Goal: Obtain resource: Download file/media

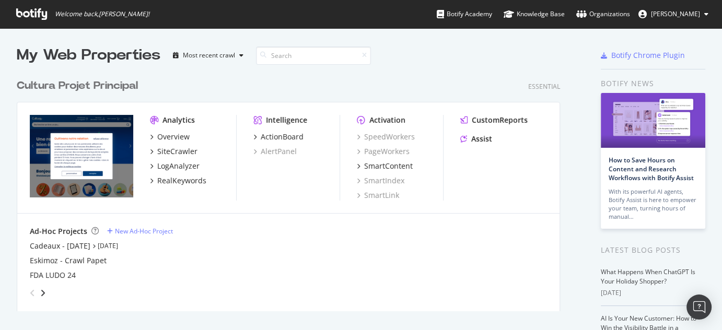
scroll to position [238, 544]
click at [185, 151] on div "SiteCrawler" at bounding box center [177, 151] width 40 height 10
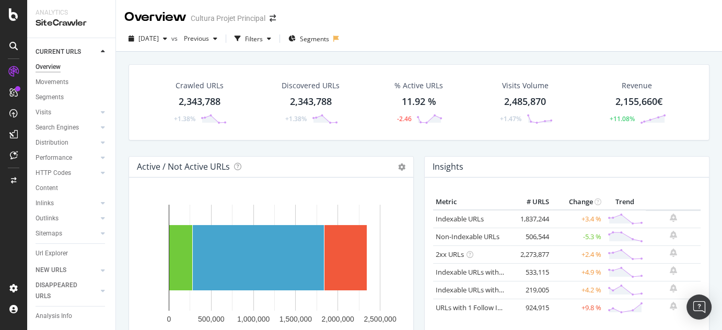
click at [200, 86] on div "Crawled URLs" at bounding box center [199, 85] width 48 height 10
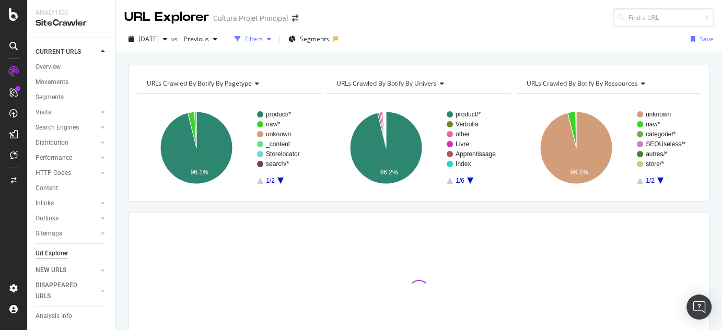
click at [275, 37] on div "button" at bounding box center [269, 39] width 13 height 6
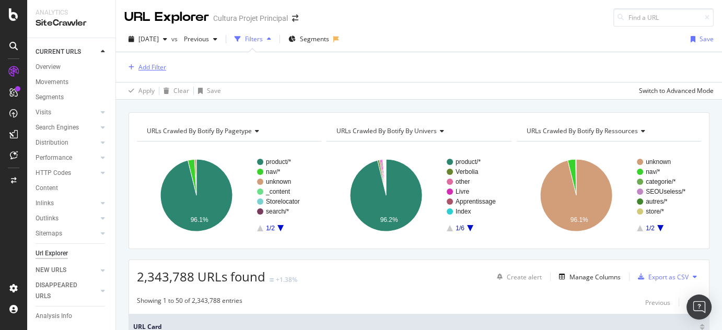
click at [141, 68] on div "Add Filter" at bounding box center [152, 67] width 28 height 9
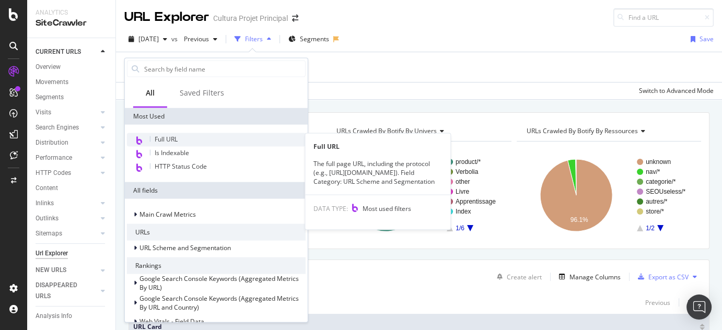
click at [164, 145] on div "Full URL" at bounding box center [216, 140] width 179 height 14
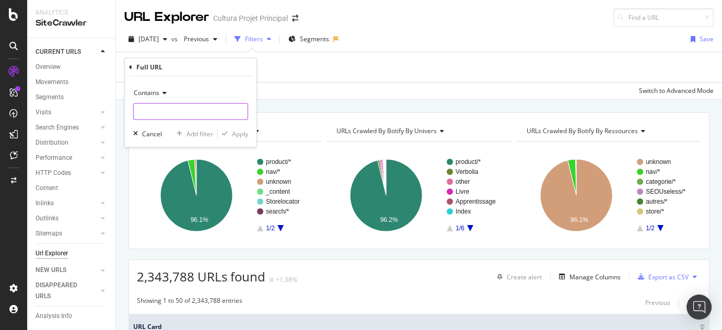
click at [162, 107] on input "text" at bounding box center [191, 111] width 114 height 17
paste input "[URL][DOMAIN_NAME]"
type input "[URL][DOMAIN_NAME]"
click at [249, 132] on div "Contains [URL][DOMAIN_NAME] Cancel Add filter Apply" at bounding box center [191, 111] width 132 height 71
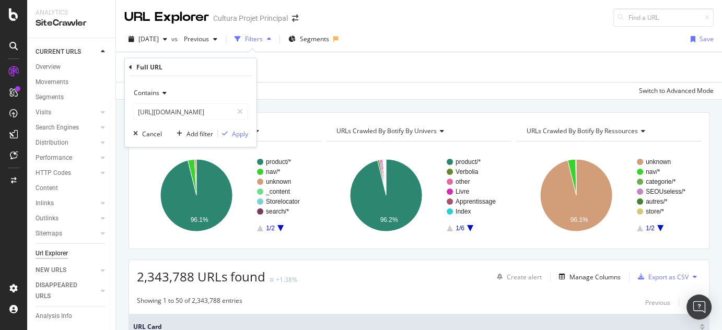
scroll to position [0, 0]
click at [243, 133] on div "Apply" at bounding box center [240, 133] width 16 height 9
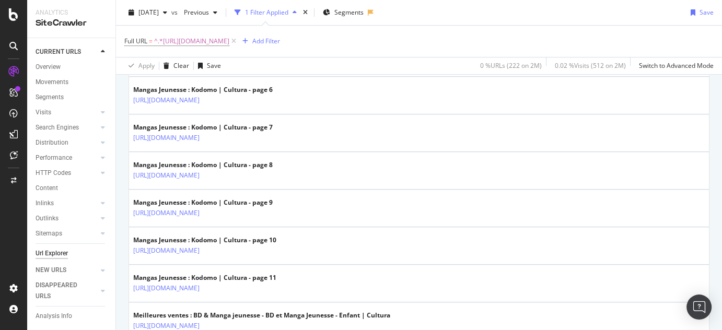
scroll to position [1143, 0]
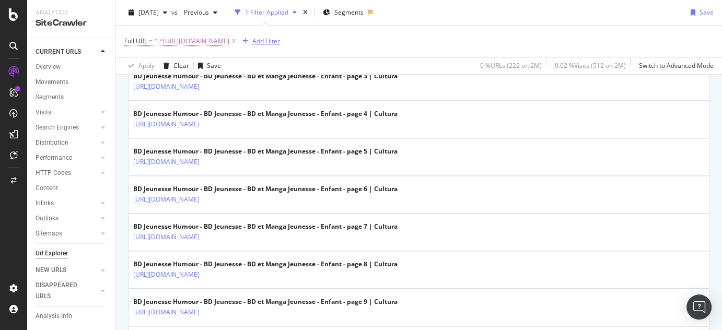
click at [280, 44] on div "Add Filter" at bounding box center [266, 41] width 28 height 9
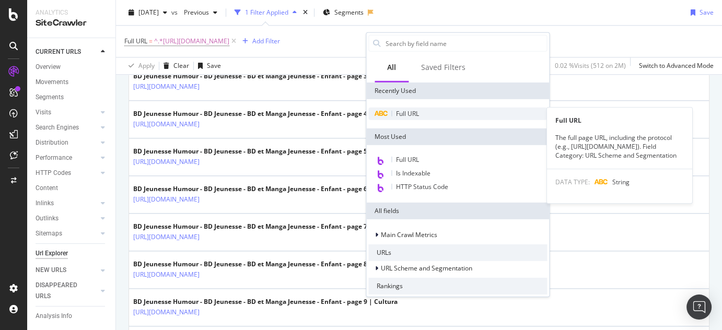
click at [393, 114] on div "Full URL" at bounding box center [457, 114] width 179 height 13
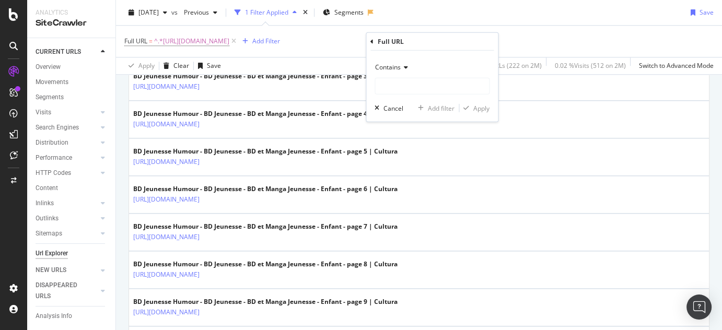
click at [392, 69] on span "Contains" at bounding box center [388, 67] width 26 height 9
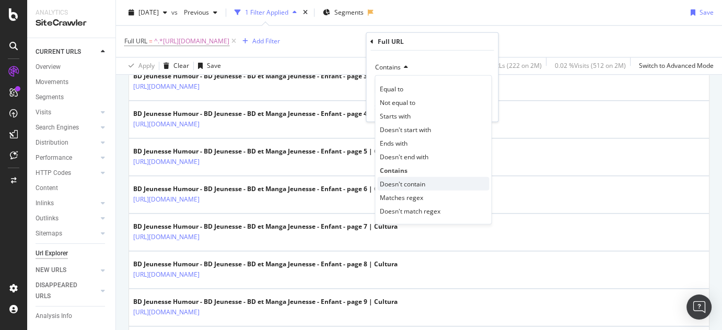
click at [398, 186] on span "Doesn't contain" at bounding box center [402, 183] width 45 height 9
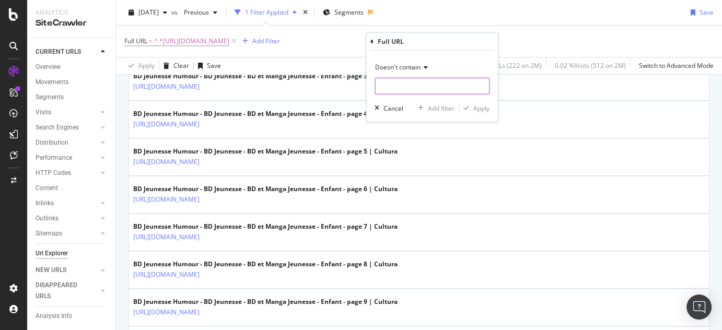
click at [398, 89] on input "text" at bounding box center [432, 86] width 114 height 17
type input "?page="
click at [483, 111] on div "Apply" at bounding box center [481, 107] width 16 height 9
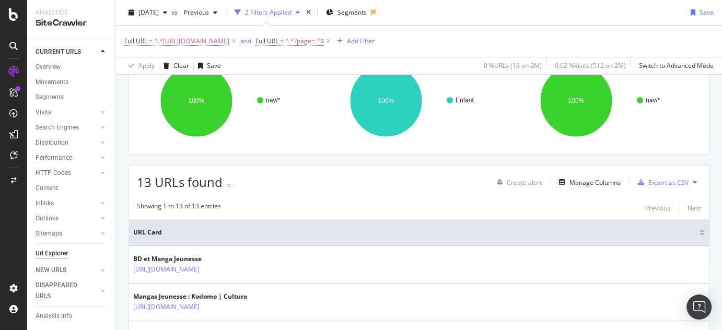
scroll to position [93, 0]
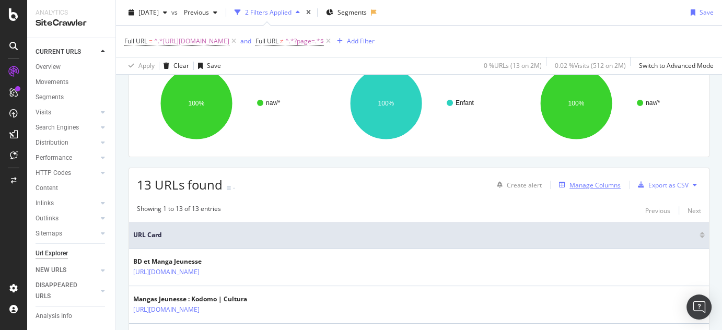
click at [582, 181] on div "Manage Columns" at bounding box center [594, 185] width 51 height 9
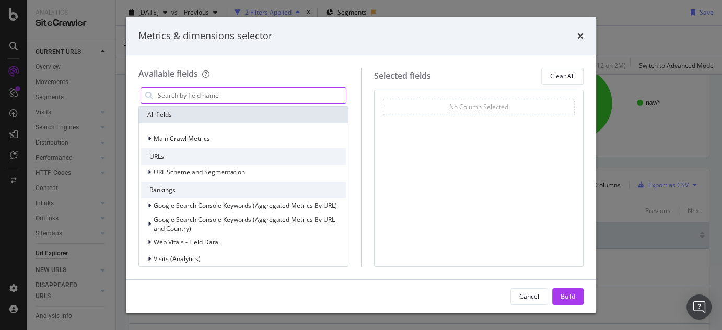
click at [245, 94] on input "modal" at bounding box center [251, 96] width 189 height 16
type input "t"
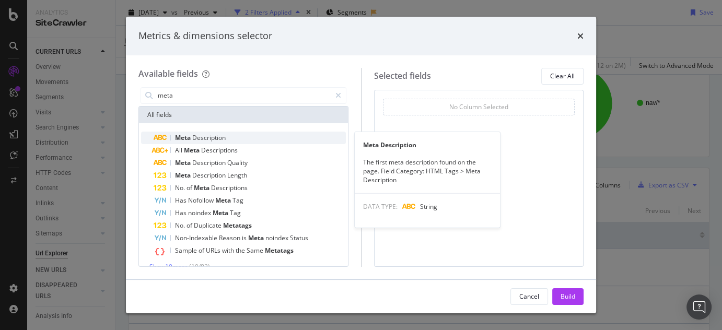
click at [219, 139] on span "Description" at bounding box center [208, 137] width 33 height 9
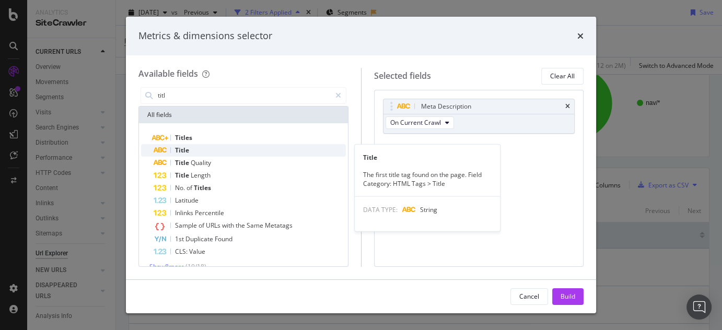
click at [183, 149] on span "Title" at bounding box center [182, 150] width 14 height 9
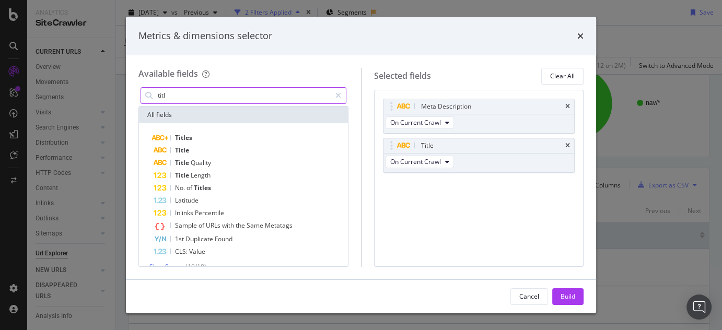
click at [188, 94] on input "titl" at bounding box center [244, 96] width 174 height 16
drag, startPoint x: 188, startPoint y: 94, endPoint x: 88, endPoint y: 93, distance: 100.2
click at [88, 93] on div "Metrics & dimensions selector Available fields titl All fields Titles Title Tit…" at bounding box center [361, 165] width 722 height 330
type input "h1"
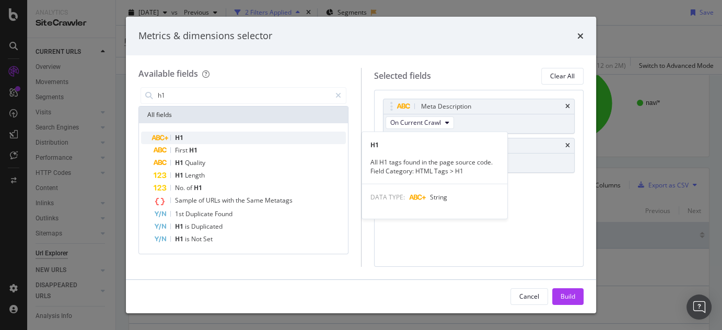
click at [176, 140] on span "H1" at bounding box center [179, 137] width 8 height 9
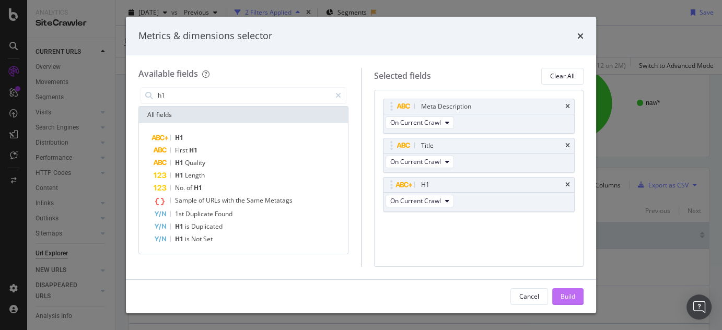
click at [570, 296] on div "Build" at bounding box center [567, 296] width 15 height 9
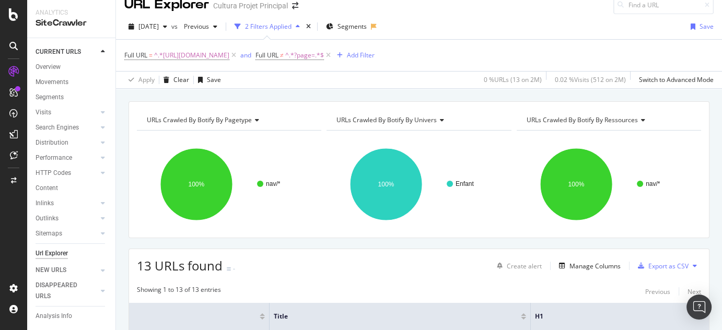
scroll to position [5, 0]
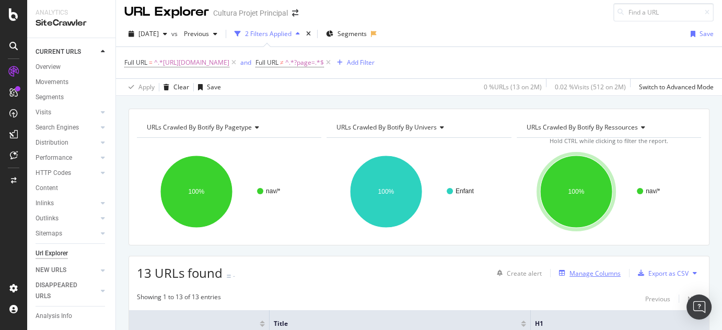
click at [594, 276] on div "Manage Columns" at bounding box center [594, 273] width 51 height 9
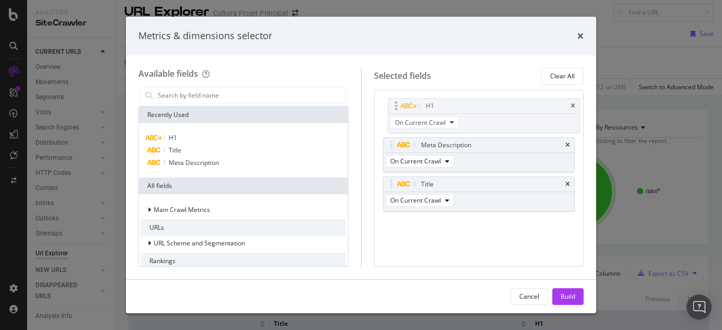
drag, startPoint x: 465, startPoint y: 186, endPoint x: 469, endPoint y: 113, distance: 72.7
click at [470, 108] on body "Analytics SiteCrawler CURRENT URLS Overview Movements Segments Visits Analysis …" at bounding box center [361, 165] width 722 height 330
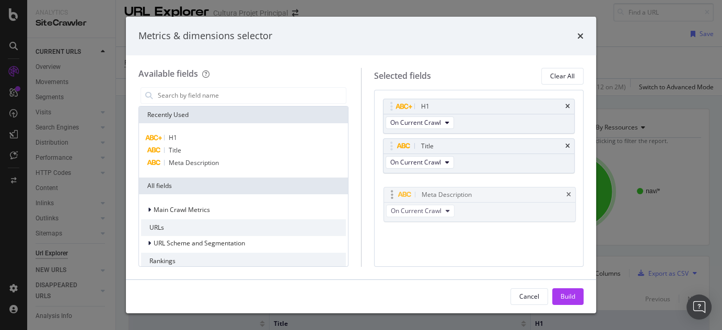
drag, startPoint x: 461, startPoint y: 141, endPoint x: 462, endPoint y: 191, distance: 49.6
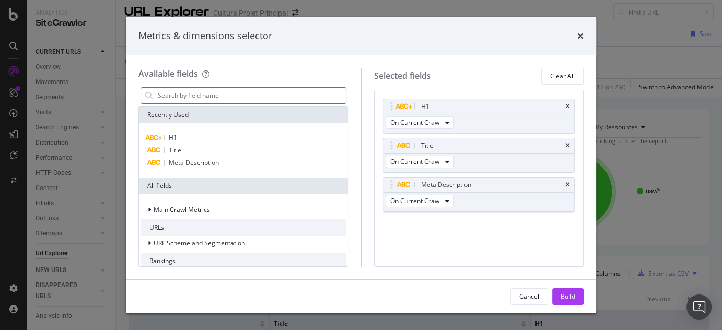
click at [183, 91] on input "modal" at bounding box center [251, 96] width 189 height 16
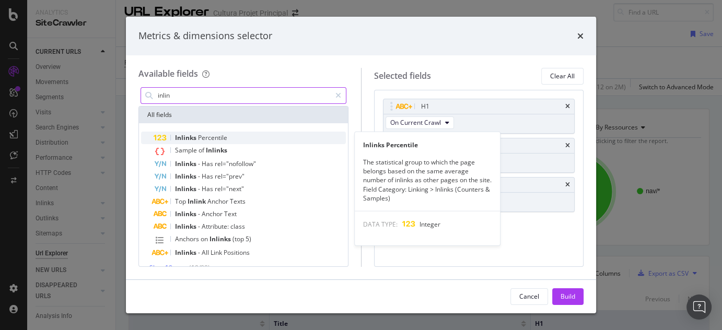
type input "inlin"
click at [221, 136] on span "Percentile" at bounding box center [212, 137] width 29 height 9
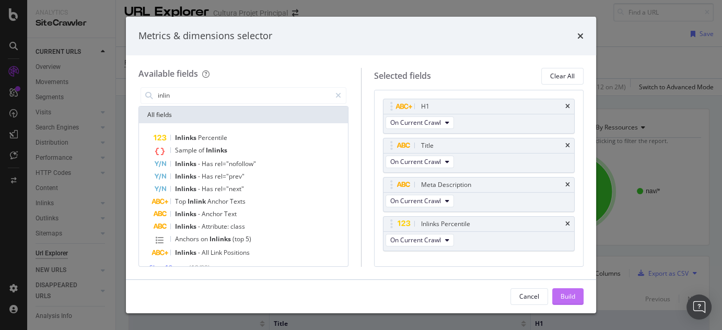
click at [569, 294] on div "Build" at bounding box center [567, 296] width 15 height 9
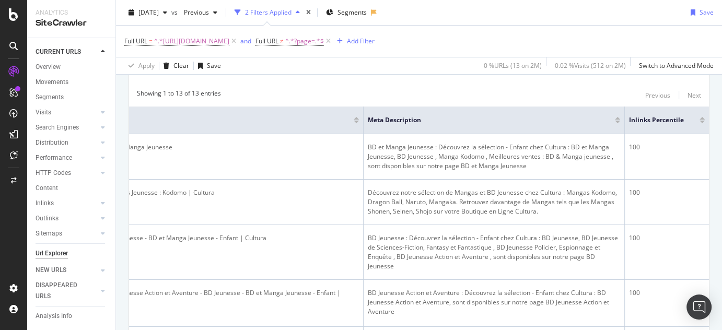
scroll to position [77, 0]
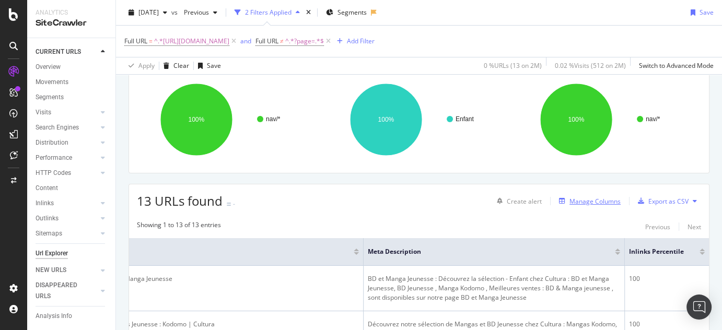
click at [569, 204] on div "Manage Columns" at bounding box center [587, 200] width 66 height 11
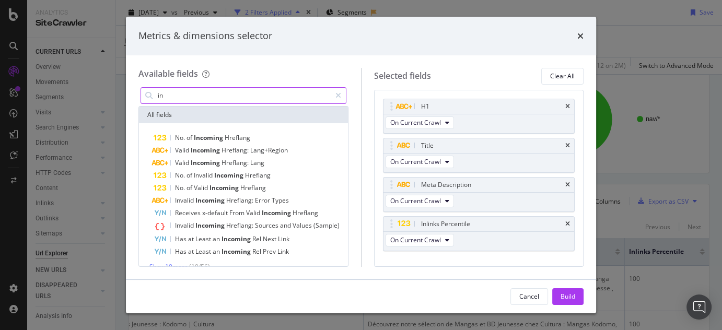
type input "i"
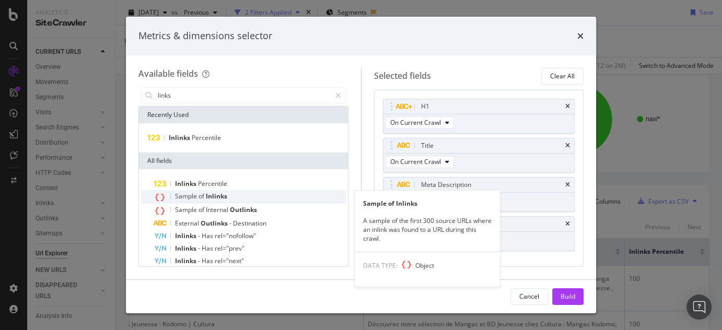
type input "links"
click at [217, 198] on span "Inlinks" at bounding box center [216, 196] width 21 height 9
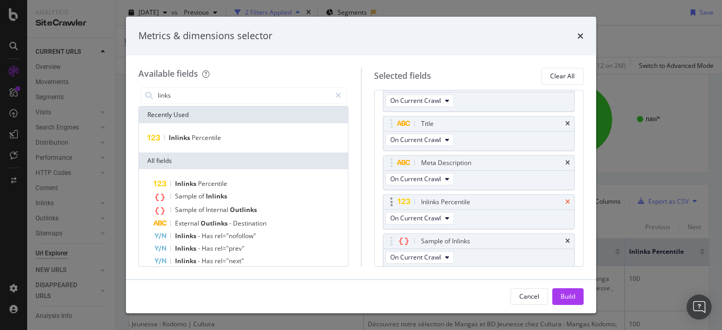
click at [565, 199] on icon "times" at bounding box center [567, 202] width 5 height 6
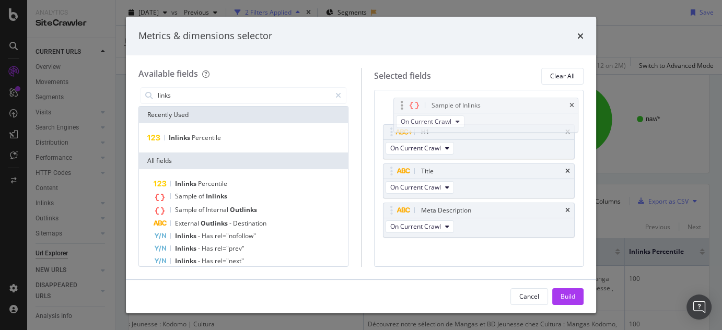
scroll to position [0, 0]
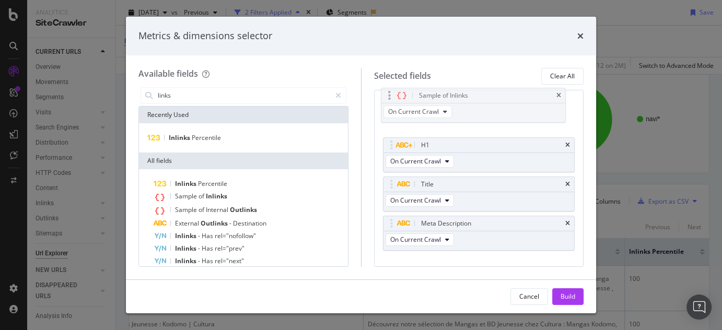
drag, startPoint x: 489, startPoint y: 207, endPoint x: 487, endPoint y: 98, distance: 108.6
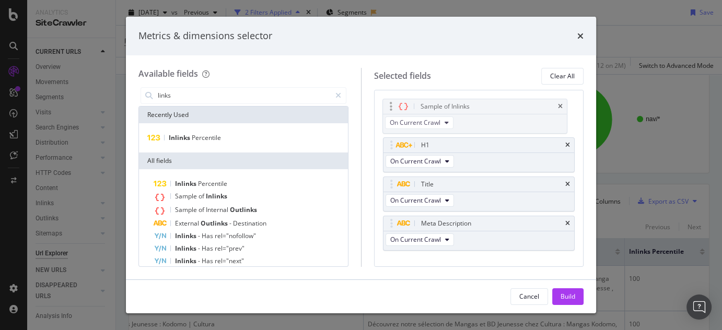
click at [487, 98] on body "Analytics SiteCrawler CURRENT URLS Overview Movements Segments Visits Analysis …" at bounding box center [361, 165] width 722 height 330
click at [557, 295] on button "Build" at bounding box center [567, 296] width 31 height 17
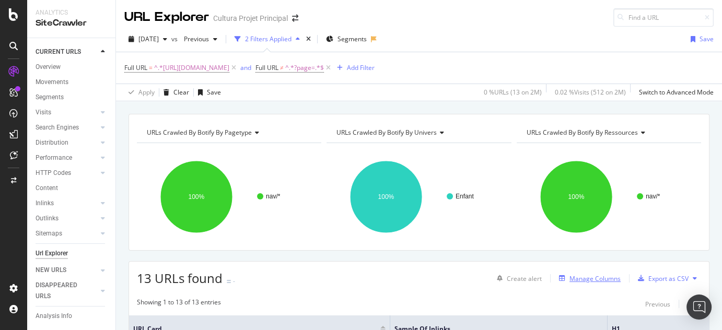
click at [586, 276] on div "Manage Columns" at bounding box center [594, 278] width 51 height 9
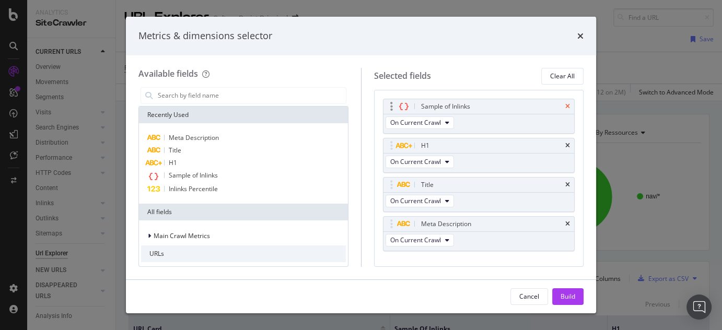
click at [565, 105] on icon "times" at bounding box center [567, 106] width 5 height 6
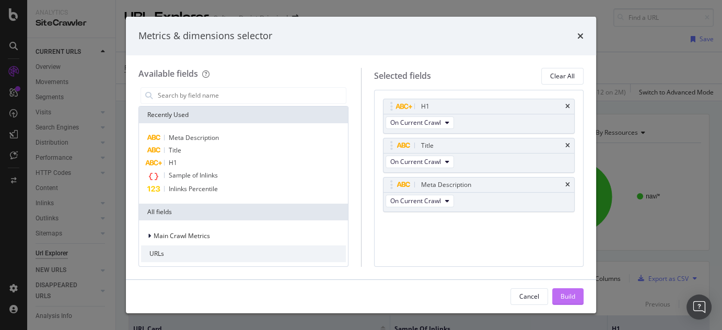
click at [560, 289] on div "Build" at bounding box center [567, 297] width 15 height 16
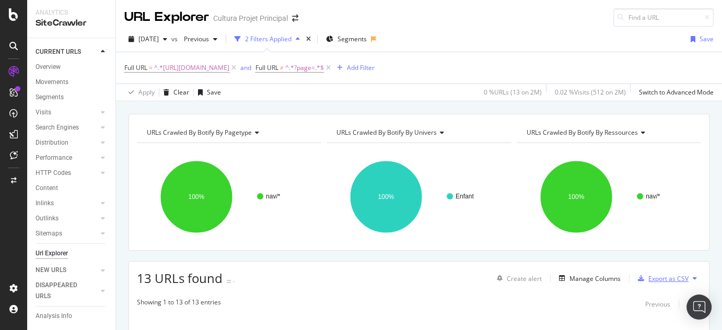
click at [652, 275] on div "Export as CSV" at bounding box center [668, 278] width 40 height 9
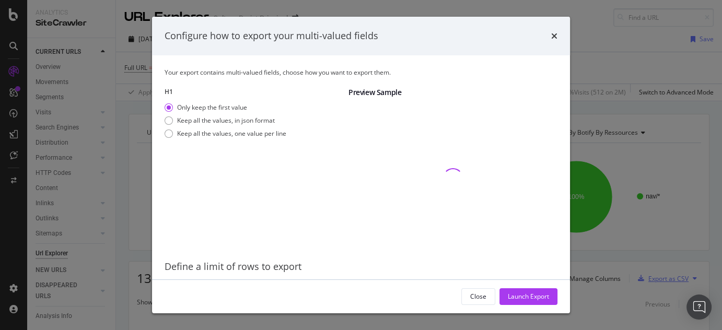
scroll to position [33, 0]
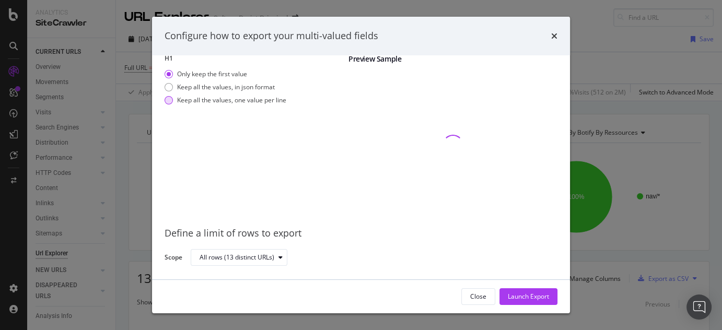
click at [266, 101] on div "Keep all the values, one value per line" at bounding box center [231, 100] width 109 height 9
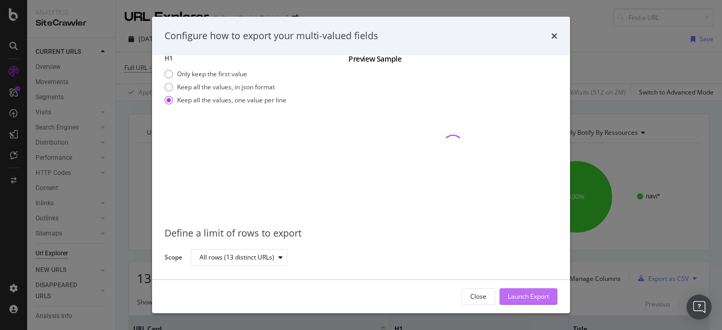
click at [541, 295] on div "Launch Export" at bounding box center [527, 296] width 41 height 9
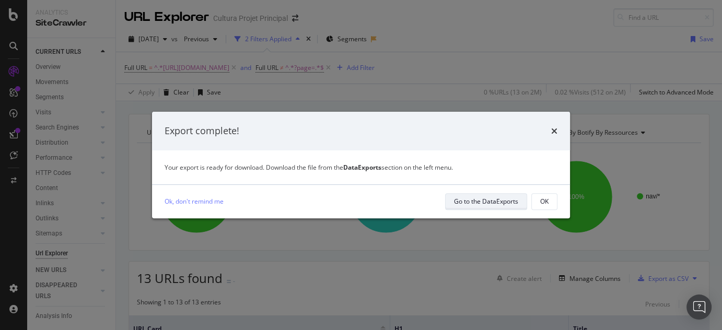
click at [469, 199] on div "Go to the DataExports" at bounding box center [486, 201] width 64 height 9
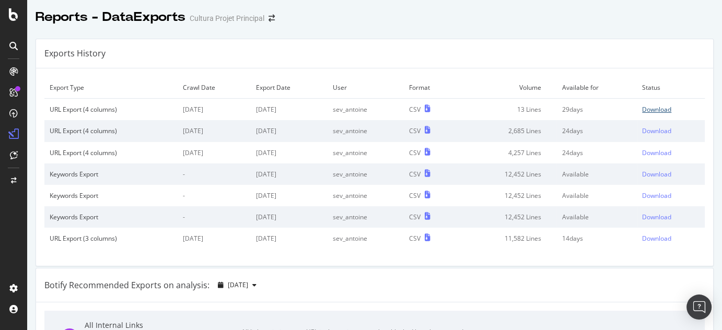
click at [654, 107] on div "Download" at bounding box center [656, 109] width 29 height 9
